Goal: Check status: Check status

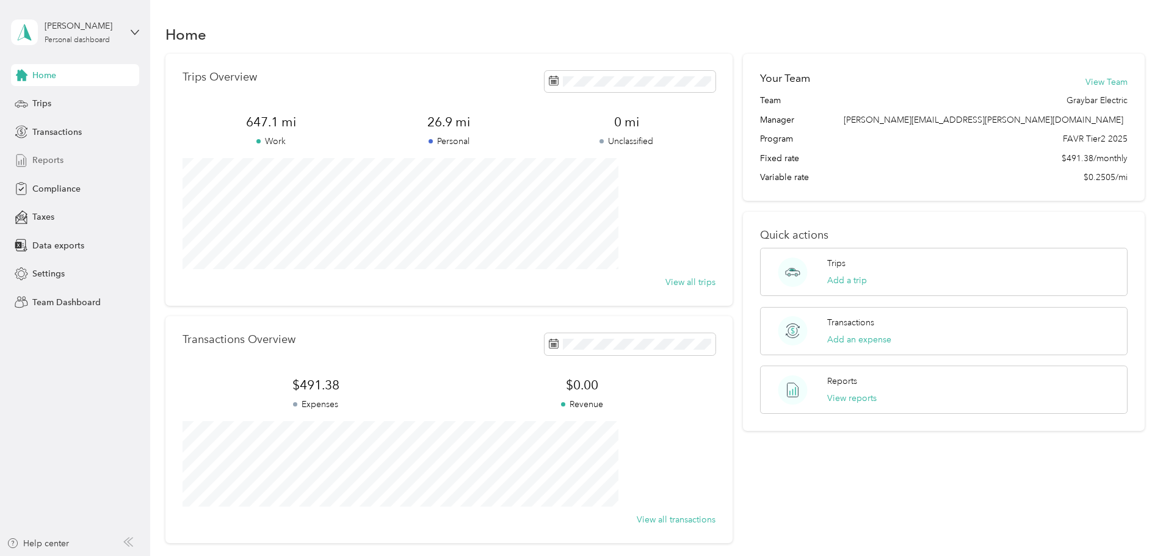
click at [46, 160] on span "Reports" at bounding box center [47, 160] width 31 height 13
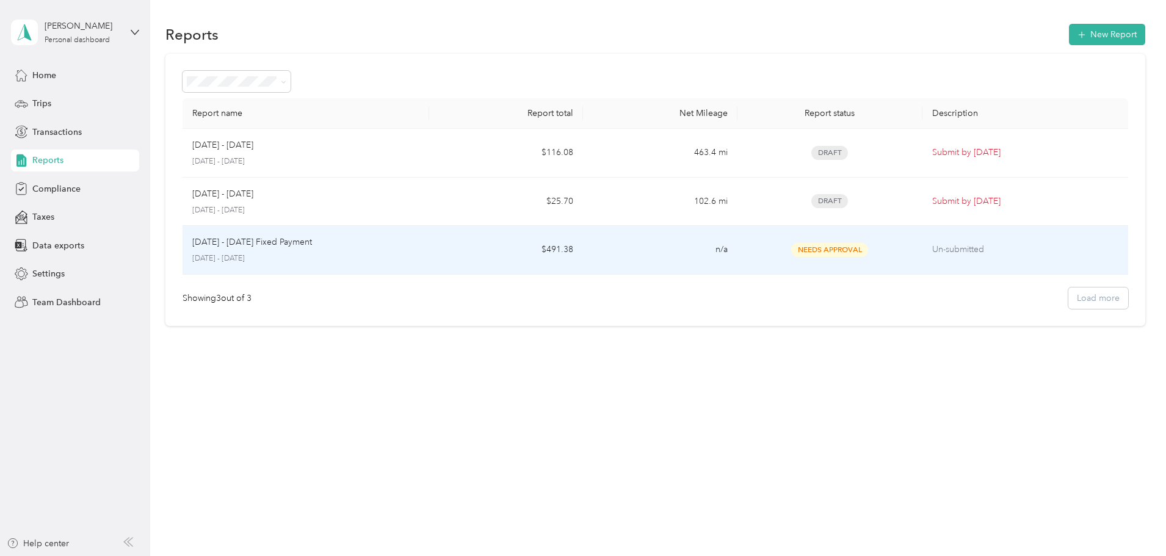
click at [312, 244] on p "[DATE] - [DATE] Fixed Payment" at bounding box center [252, 242] width 120 height 13
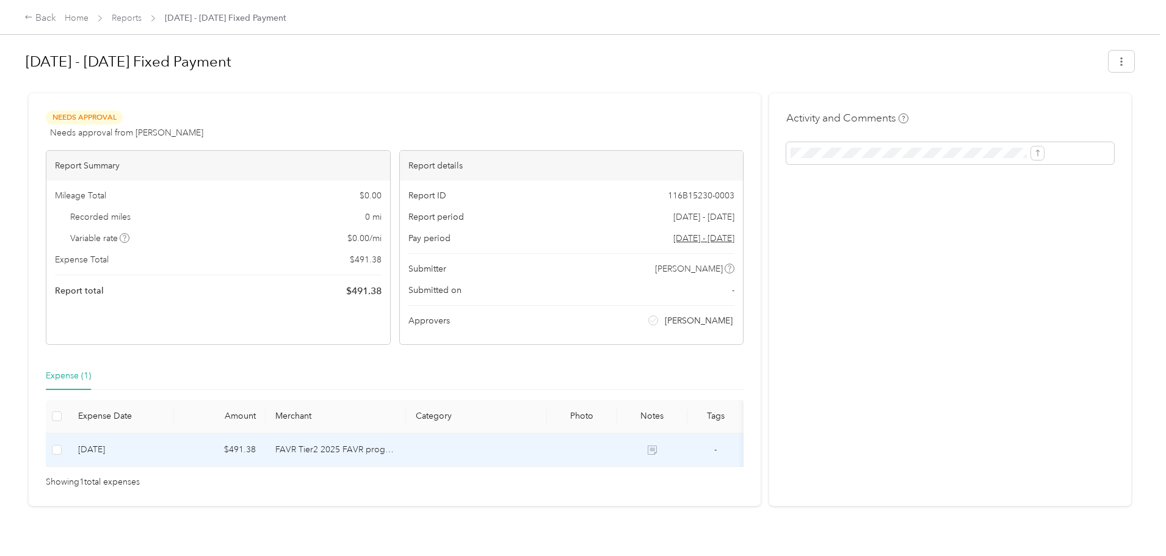
click at [657, 451] on icon at bounding box center [651, 449] width 9 height 9
click at [657, 448] on icon at bounding box center [651, 449] width 9 height 9
click at [354, 450] on td "FAVR Tier2 2025 FAVR program" at bounding box center [335, 450] width 141 height 34
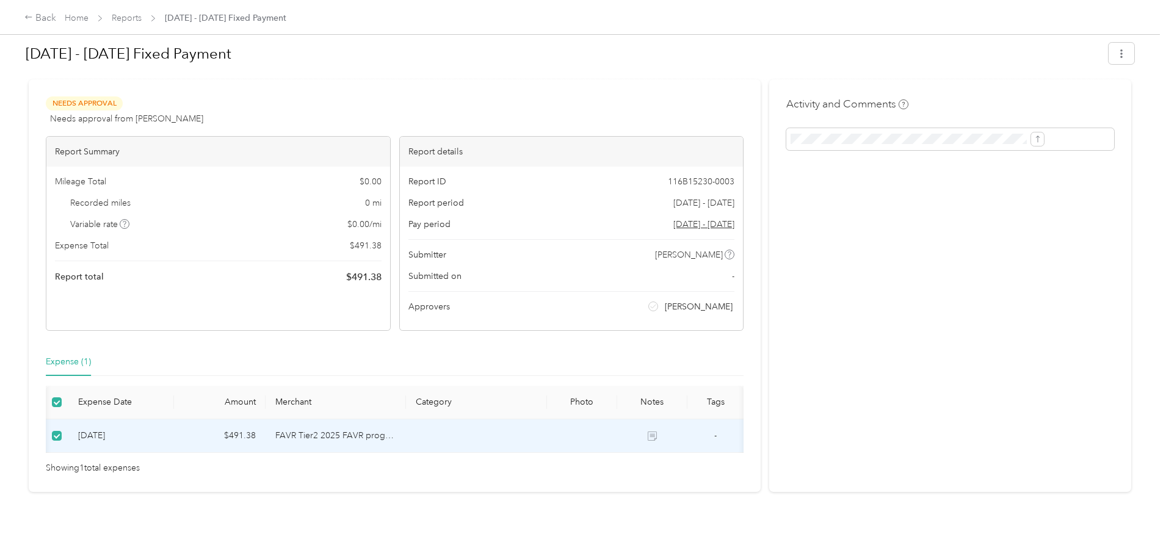
scroll to position [0, 39]
click at [647, 431] on icon at bounding box center [651, 435] width 9 height 9
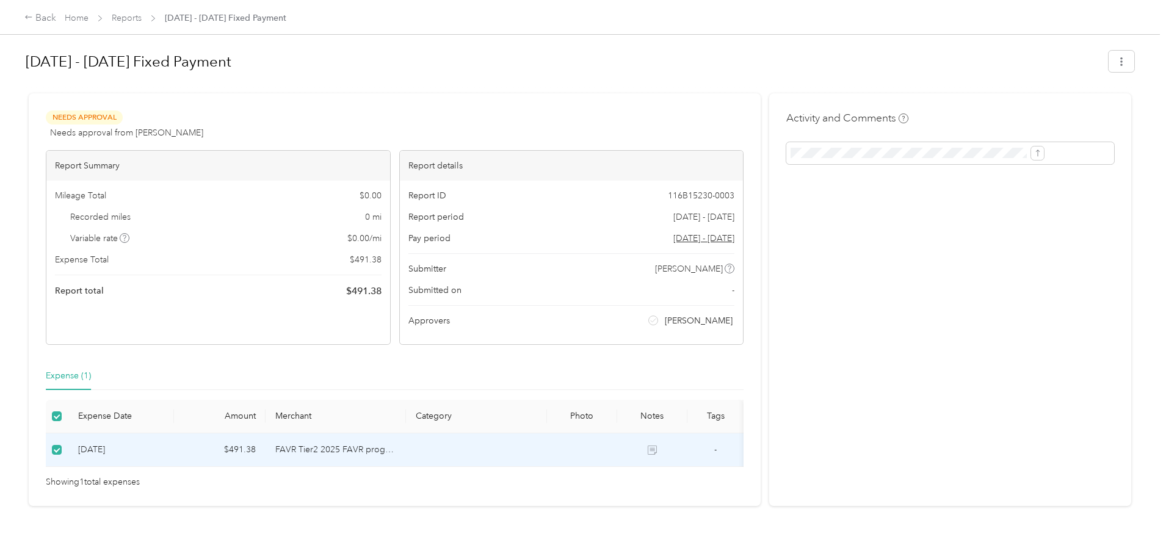
click at [597, 113] on div "Needs Approval Needs approval from [PERSON_NAME] View activity & comments" at bounding box center [395, 124] width 698 height 29
